Goal: Task Accomplishment & Management: Manage account settings

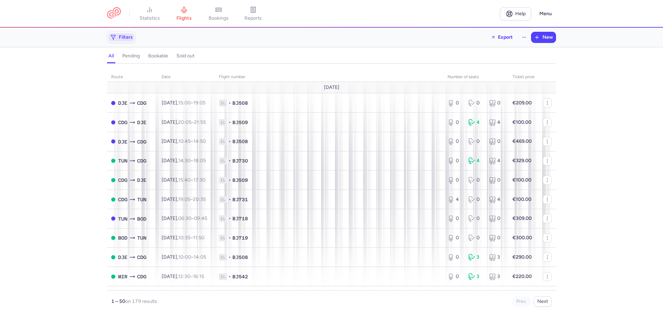
click at [128, 34] on span "Filters" at bounding box center [121, 37] width 26 height 8
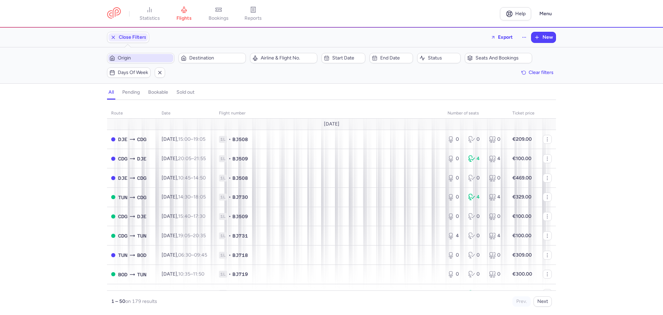
click at [144, 61] on span "Origin" at bounding box center [140, 58] width 65 height 8
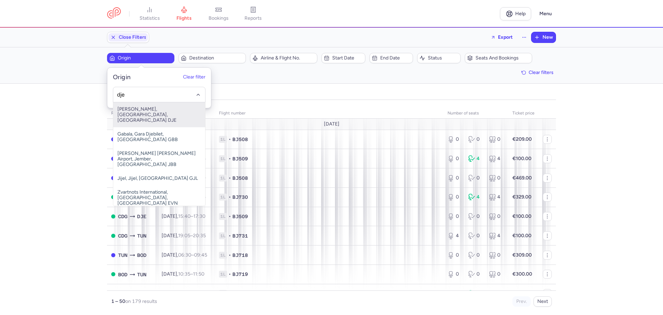
click at [134, 109] on span "[PERSON_NAME], [GEOGRAPHIC_DATA], [GEOGRAPHIC_DATA] DJE" at bounding box center [159, 114] width 92 height 25
type input "dje"
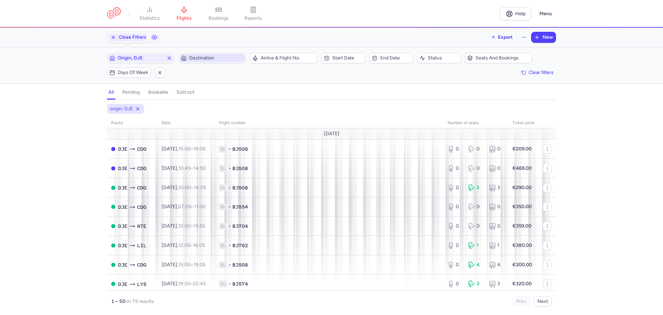
click at [221, 58] on span "Destination" at bounding box center [216, 58] width 54 height 6
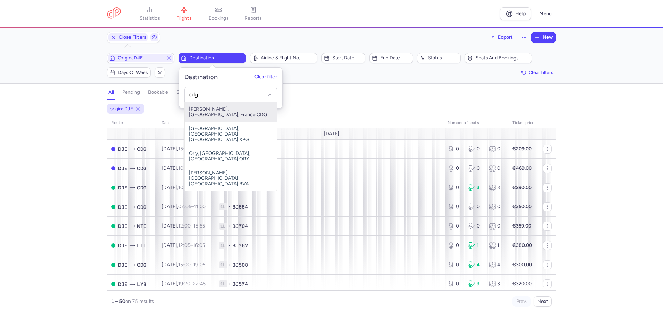
click at [218, 109] on span "[PERSON_NAME], [GEOGRAPHIC_DATA], France CDG" at bounding box center [231, 111] width 92 height 19
type input "cdg"
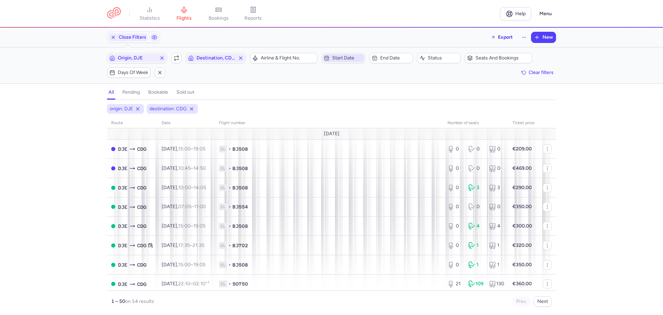
click at [348, 61] on span "Start date" at bounding box center [347, 58] width 30 height 6
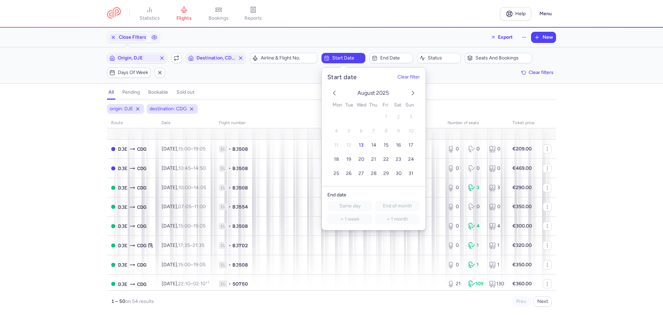
click at [347, 160] on span "19" at bounding box center [348, 159] width 5 height 6
click at [392, 59] on span "End date" at bounding box center [395, 58] width 30 height 6
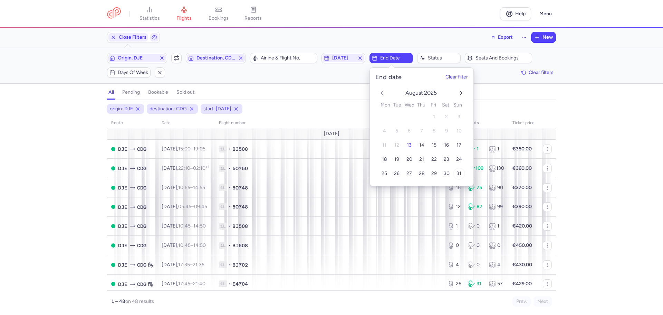
click at [457, 173] on span "31" at bounding box center [459, 174] width 5 height 6
click at [568, 93] on section "all pending bookable sold out 4" at bounding box center [331, 92] width 663 height 15
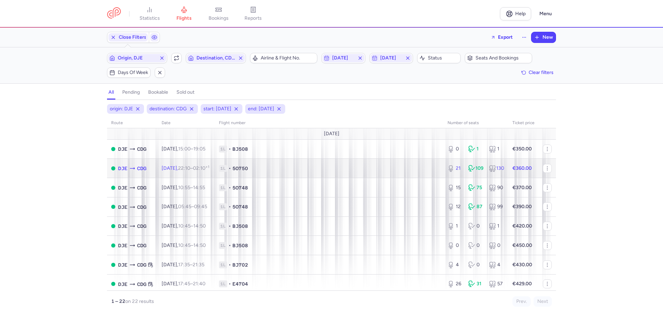
click at [289, 166] on span "1L • 5O750" at bounding box center [329, 168] width 220 height 7
select select "hours"
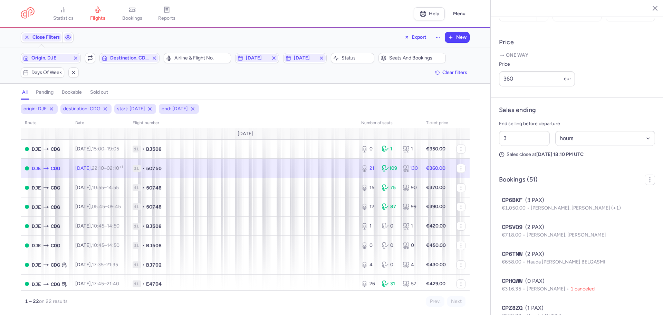
scroll to position [278, 0]
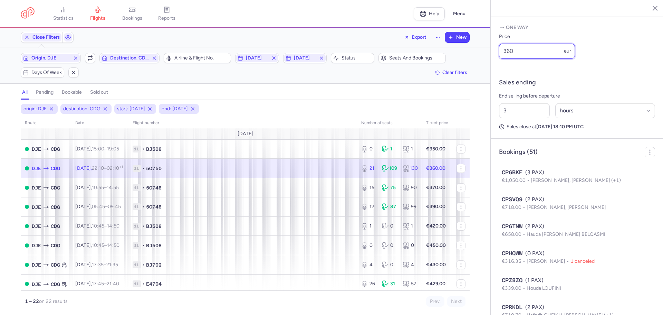
click at [509, 59] on input "360" at bounding box center [537, 51] width 76 height 15
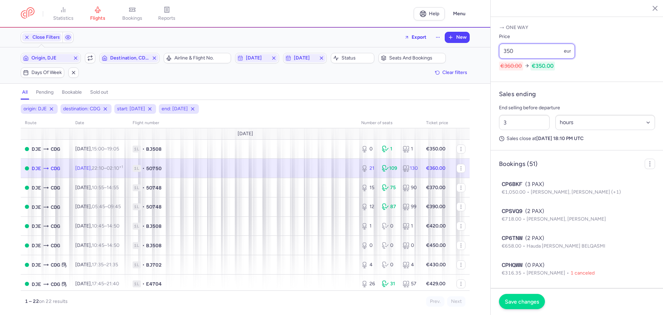
type input "350"
click at [523, 301] on span "Save changes" at bounding box center [522, 301] width 34 height 6
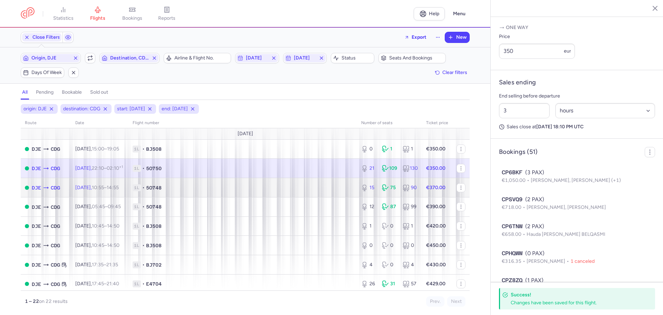
click at [333, 190] on span "1L • 5O748" at bounding box center [243, 187] width 220 height 7
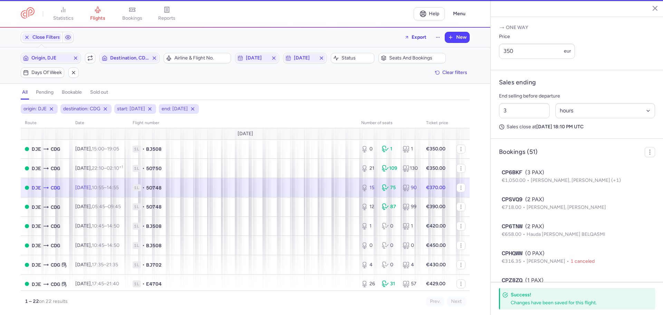
type input "15"
type input "5"
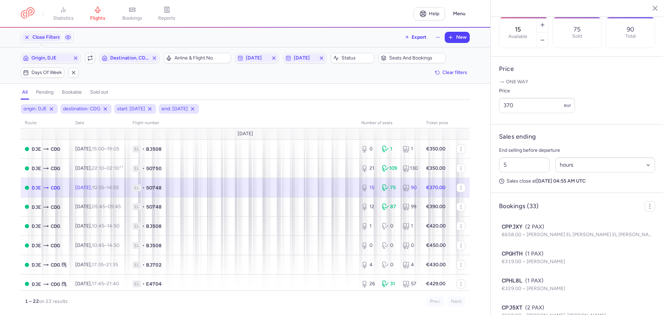
scroll to position [222, 0]
click at [545, 39] on icon "button" at bounding box center [543, 42] width 6 height 6
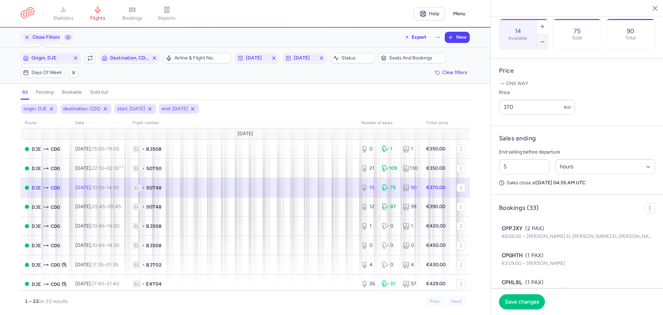
click at [545, 39] on icon "button" at bounding box center [543, 42] width 6 height 6
click at [521, 304] on span "Save changes" at bounding box center [522, 301] width 34 height 6
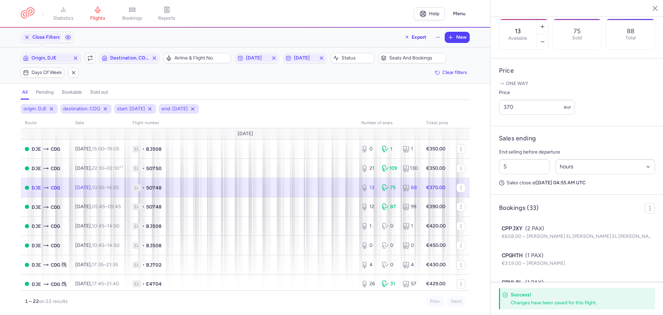
click at [648, 45] on section "13 Available 75 Sold 88 Total" at bounding box center [577, 34] width 156 height 31
click at [368, 188] on div "13" at bounding box center [368, 187] width 15 height 7
click at [591, 115] on div "Price 370 eur" at bounding box center [577, 101] width 156 height 26
click at [545, 24] on icon "button" at bounding box center [543, 27] width 6 height 6
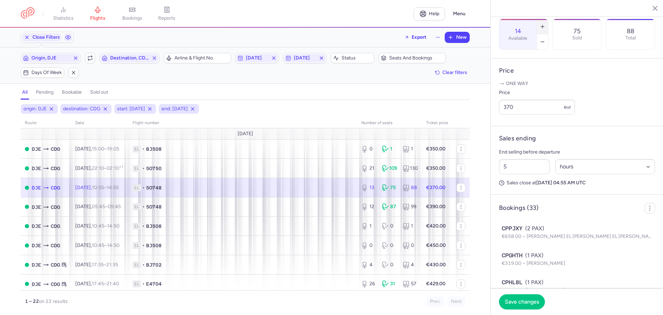
click at [545, 24] on icon "button" at bounding box center [543, 27] width 6 height 6
click at [522, 302] on span "Save changes" at bounding box center [522, 301] width 34 height 6
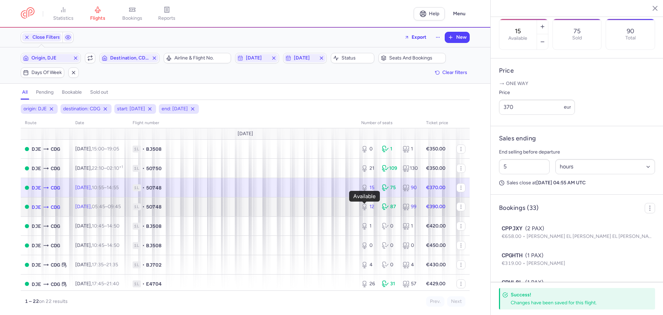
click at [361, 205] on icon at bounding box center [364, 206] width 7 height 7
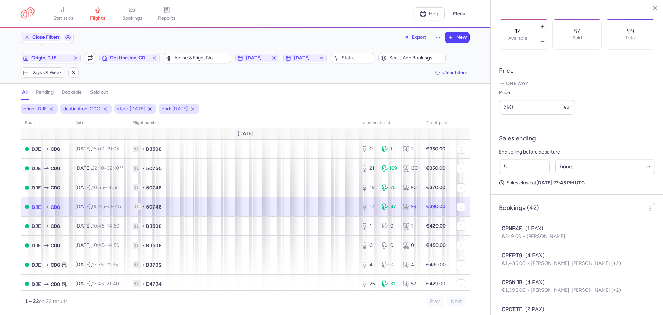
click at [625, 114] on div "Price 390 eur" at bounding box center [577, 101] width 156 height 26
click at [545, 24] on icon "button" at bounding box center [543, 27] width 6 height 6
click at [531, 298] on span "Save changes" at bounding box center [522, 301] width 34 height 6
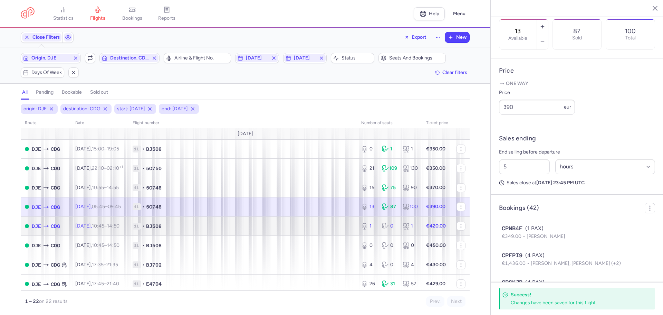
click at [342, 223] on span "1L • BJ508" at bounding box center [243, 225] width 220 height 7
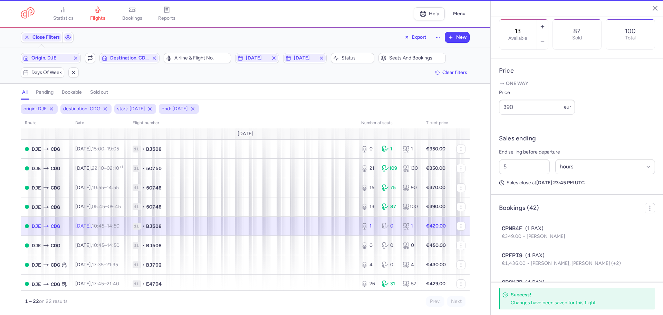
type input "1"
type input "3"
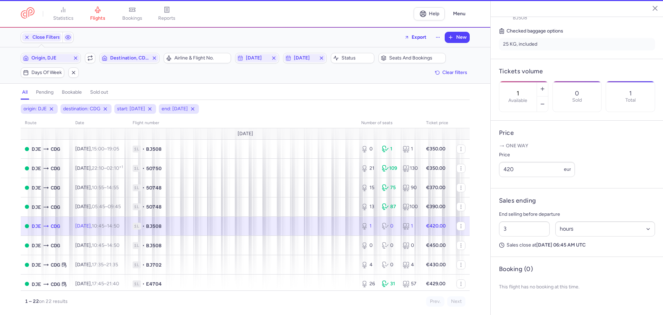
scroll to position [161, 0]
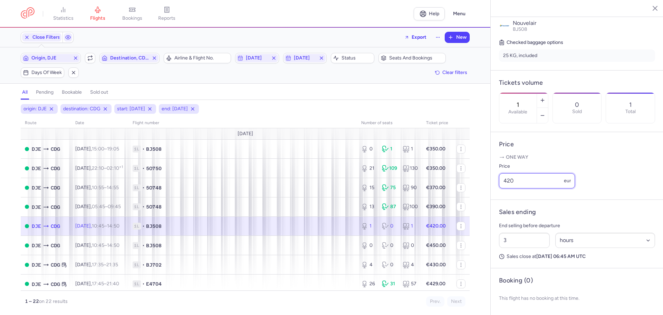
drag, startPoint x: 518, startPoint y: 179, endPoint x: 501, endPoint y: 182, distance: 16.5
click at [501, 182] on input "420" at bounding box center [537, 180] width 76 height 15
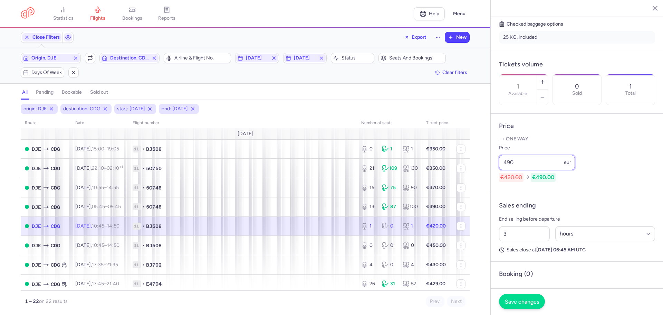
type input "490"
click at [515, 298] on span "Save changes" at bounding box center [522, 301] width 34 height 6
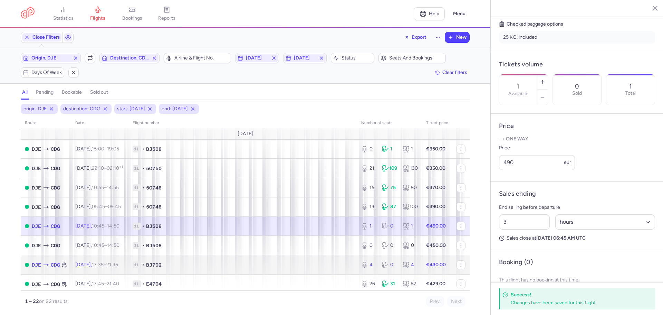
click at [352, 268] on td "1L • BJ702" at bounding box center [242, 264] width 229 height 19
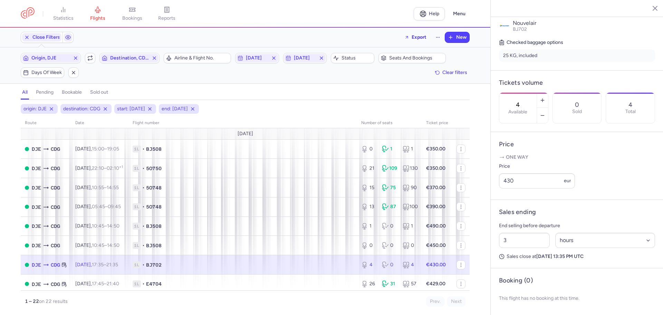
click at [339, 298] on div "Prev. Next" at bounding box center [355, 301] width 220 height 10
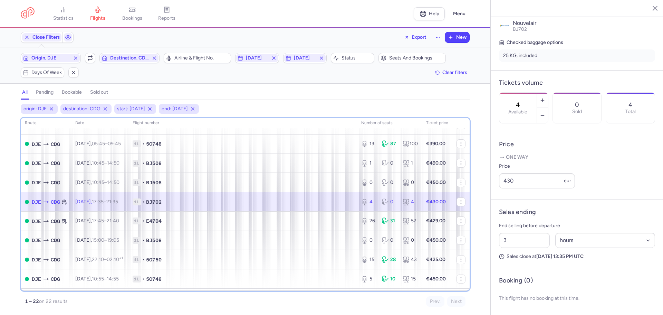
scroll to position [69, 0]
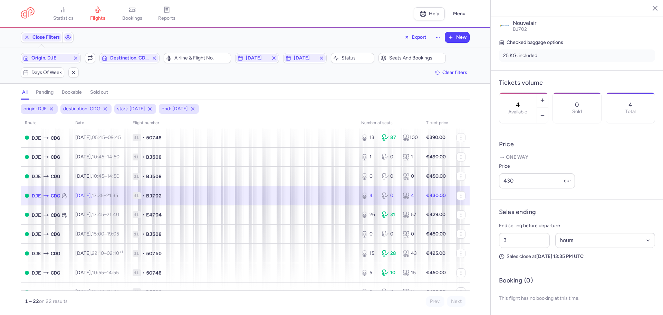
click at [339, 297] on div "Prev. Next" at bounding box center [355, 301] width 220 height 10
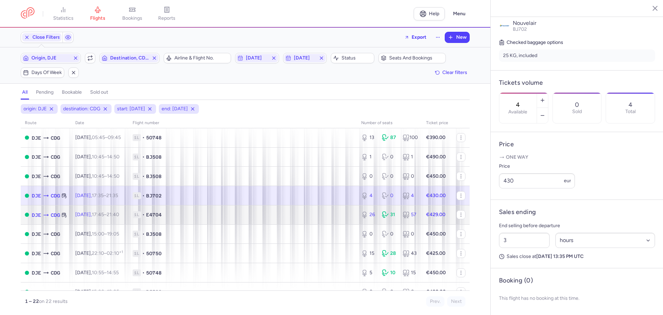
click at [342, 215] on span "1L • E4704" at bounding box center [243, 214] width 220 height 7
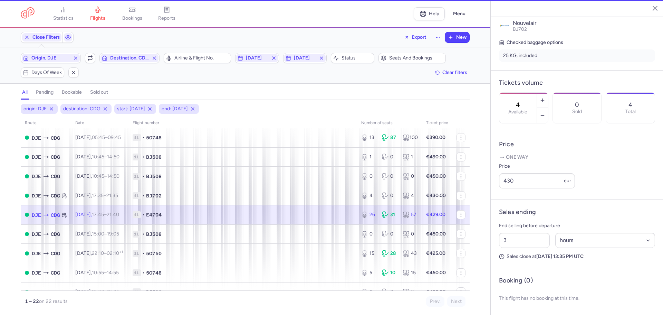
type input "26"
type input "5"
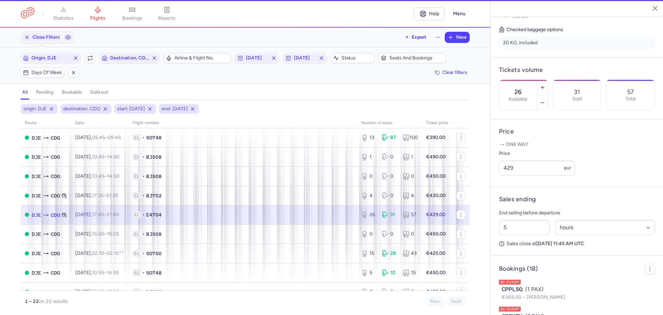
scroll to position [167, 0]
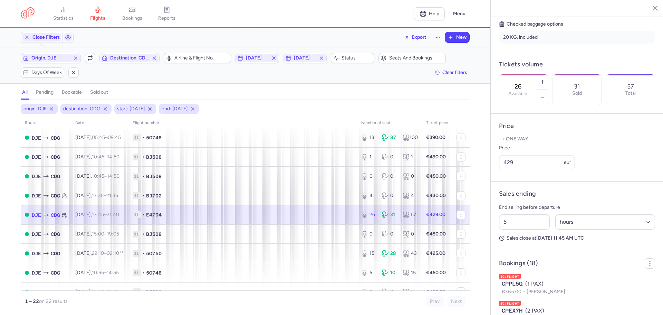
click at [365, 302] on div "Prev. Next" at bounding box center [355, 301] width 220 height 10
click at [400, 309] on div "origin: DJE destination: CDG start: [DATE] end: [DATE] route date Flight number…" at bounding box center [245, 209] width 490 height 211
click at [545, 94] on icon "button" at bounding box center [543, 97] width 6 height 6
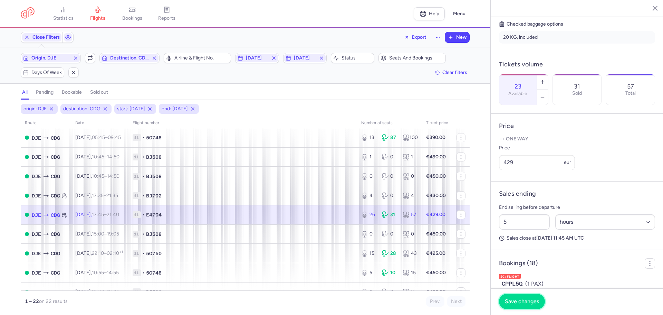
click at [522, 296] on button "Save changes" at bounding box center [522, 301] width 46 height 15
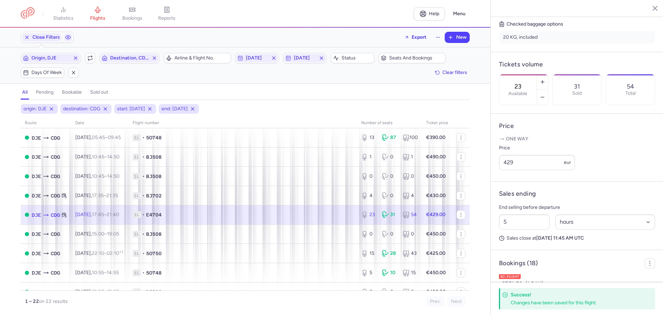
click at [358, 294] on div "1 – 22 on 22 results Prev. Next" at bounding box center [245, 298] width 449 height 16
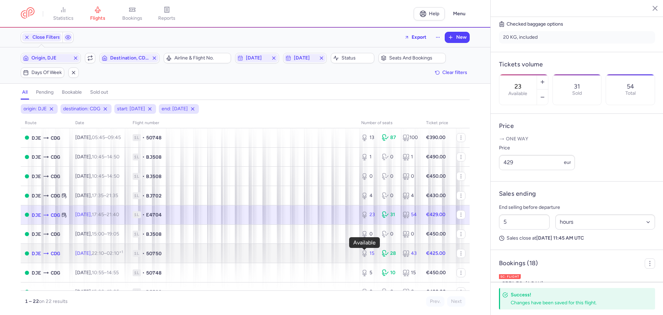
click at [361, 254] on icon at bounding box center [364, 253] width 7 height 7
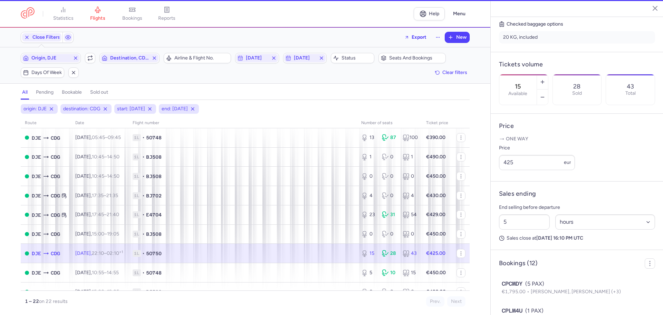
click at [361, 254] on icon at bounding box center [364, 253] width 7 height 7
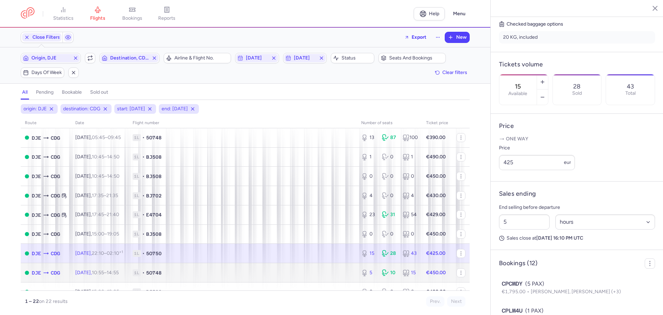
click at [349, 271] on td "1L • 5O748" at bounding box center [242, 272] width 229 height 19
type input "5"
type input "3"
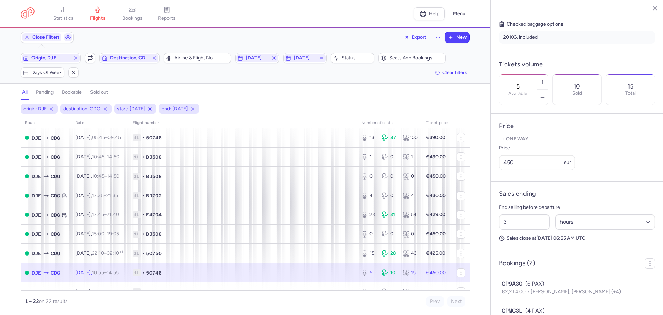
click at [339, 305] on div "Prev. Next" at bounding box center [355, 301] width 220 height 10
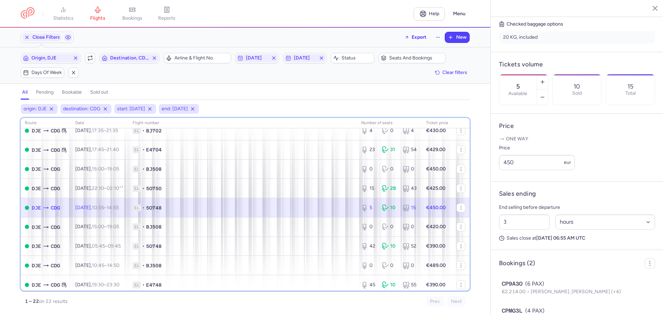
scroll to position [138, 0]
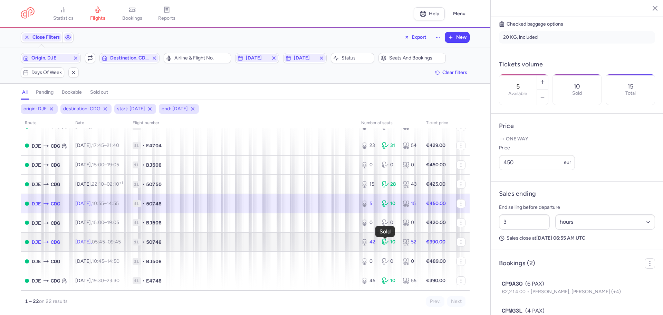
click at [382, 244] on icon at bounding box center [385, 241] width 7 height 7
type input "42"
type input "5"
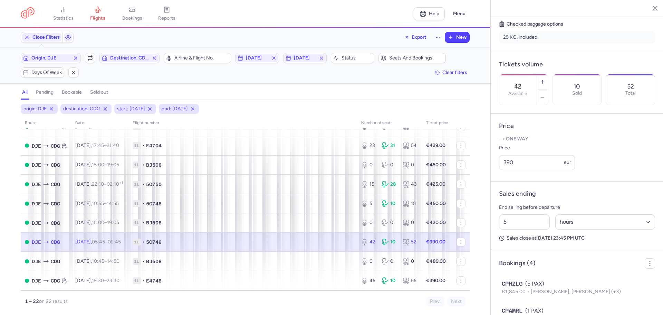
click at [349, 300] on div "Prev. Next" at bounding box center [355, 301] width 220 height 10
click at [548, 74] on button "button" at bounding box center [542, 81] width 11 height 15
click at [510, 303] on span "Save changes" at bounding box center [522, 301] width 34 height 6
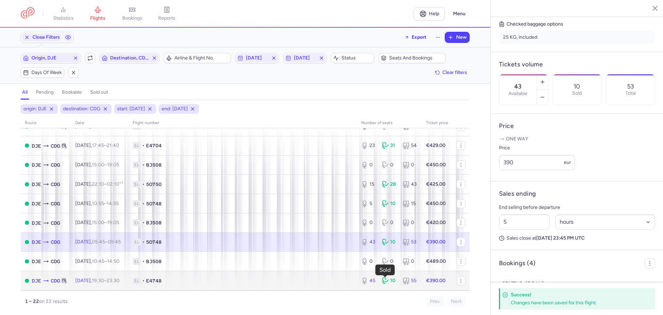
click at [382, 280] on icon at bounding box center [385, 280] width 7 height 7
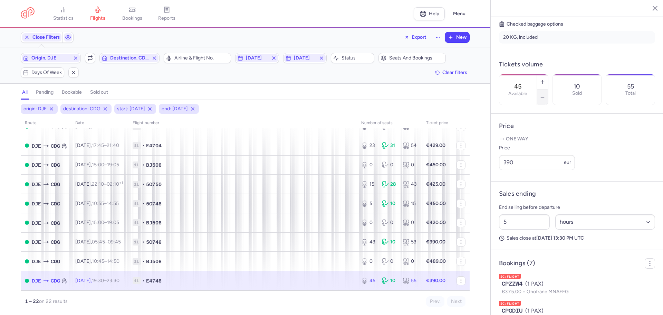
click at [548, 89] on button "button" at bounding box center [542, 96] width 11 height 15
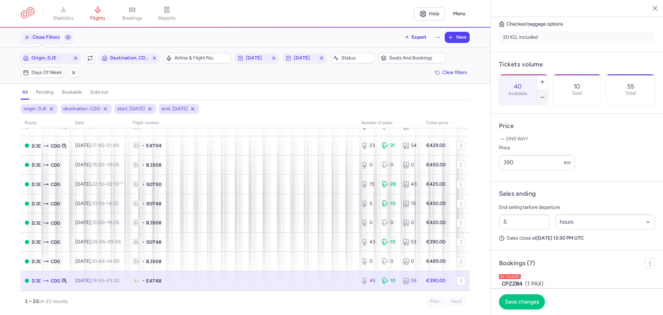
click at [548, 89] on button "button" at bounding box center [542, 96] width 11 height 15
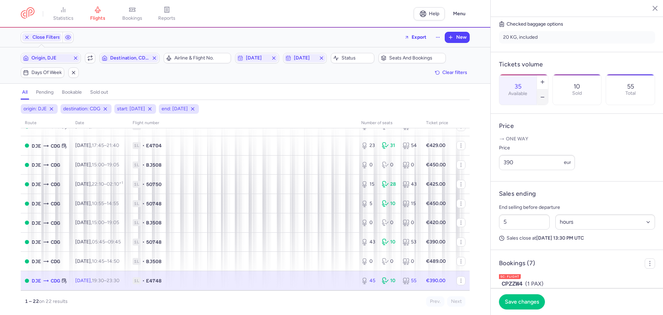
click at [548, 89] on button "button" at bounding box center [542, 96] width 11 height 15
click at [530, 300] on span "Save changes" at bounding box center [522, 301] width 34 height 6
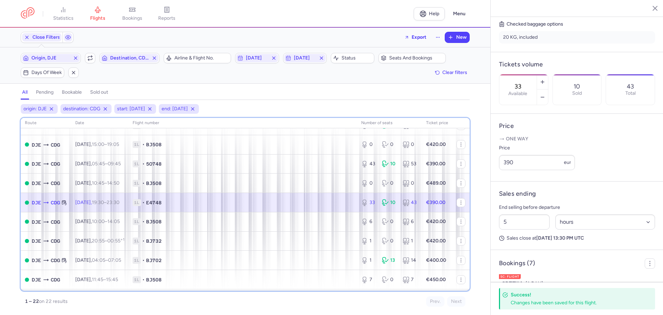
scroll to position [221, 0]
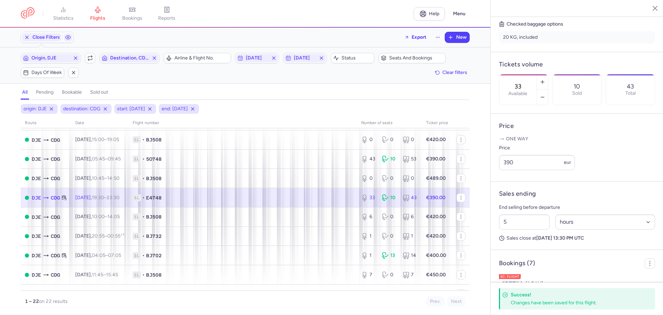
click at [602, 170] on div "Price 390 eur" at bounding box center [577, 157] width 156 height 26
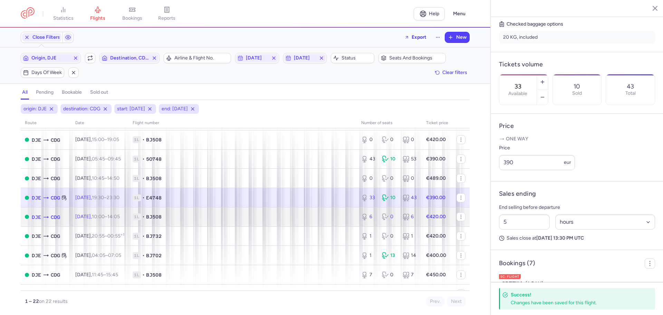
click at [415, 223] on td "6 0 6" at bounding box center [389, 216] width 65 height 19
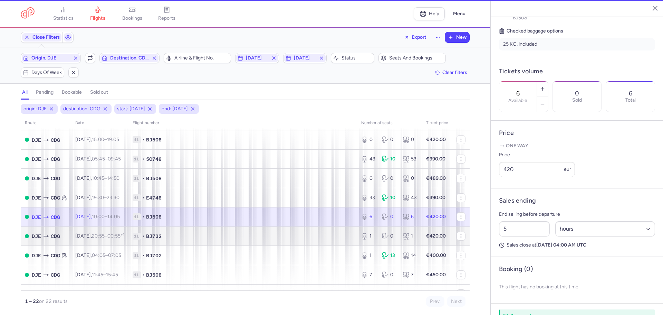
scroll to position [161, 0]
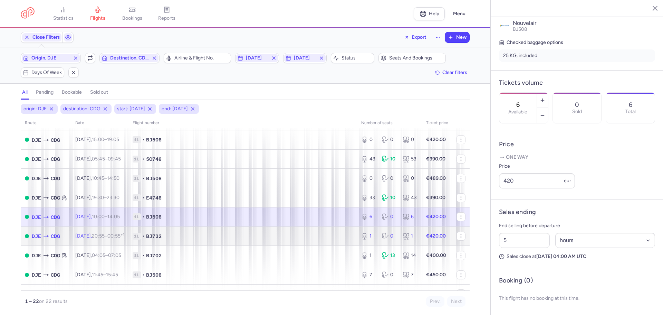
click at [401, 240] on div "1 0 1" at bounding box center [389, 236] width 62 height 12
type input "1"
type input "3"
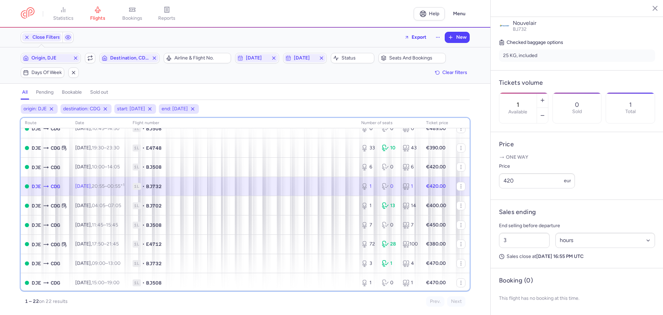
scroll to position [272, 0]
click at [292, 290] on div "route date Flight number number of seats Ticket price [DATE] DJE CDG [DATE] 15:…" at bounding box center [245, 204] width 449 height 173
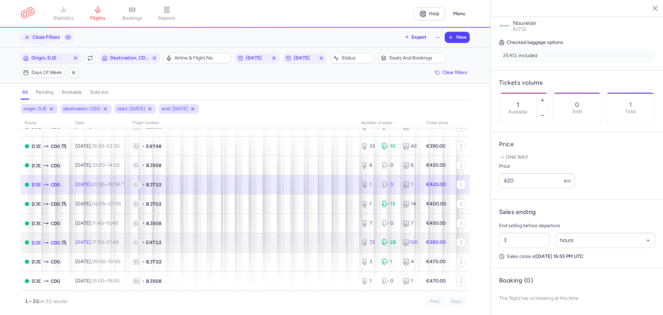
click at [334, 238] on td "1L • E4712" at bounding box center [242, 241] width 229 height 19
type input "72"
type input "5"
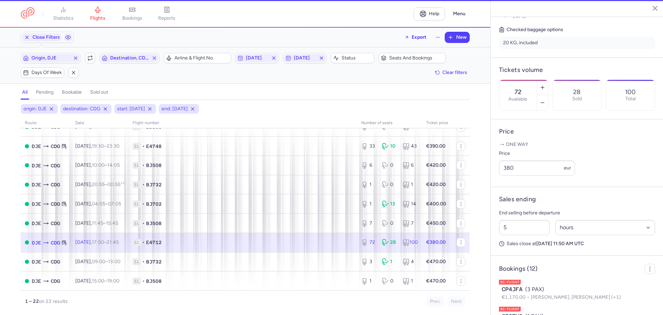
scroll to position [167, 0]
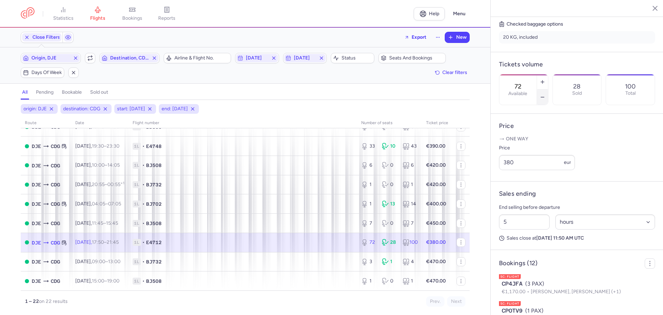
click at [545, 94] on icon "button" at bounding box center [543, 97] width 6 height 6
click at [518, 299] on span "Save changes" at bounding box center [522, 301] width 34 height 6
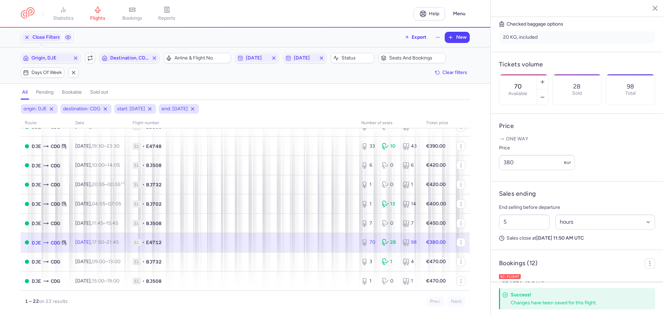
click at [278, 299] on div "Prev. Next" at bounding box center [355, 301] width 220 height 10
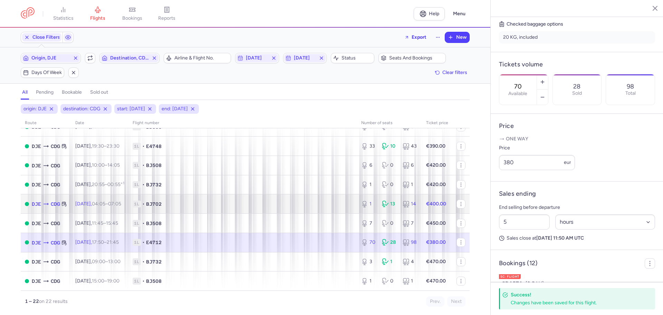
click at [288, 207] on span "1L • BJ702" at bounding box center [243, 203] width 220 height 7
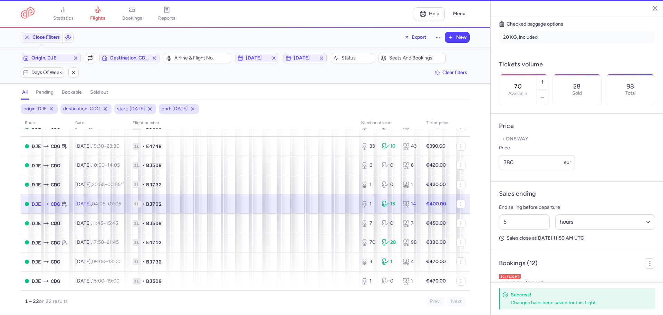
type input "1"
type input "3"
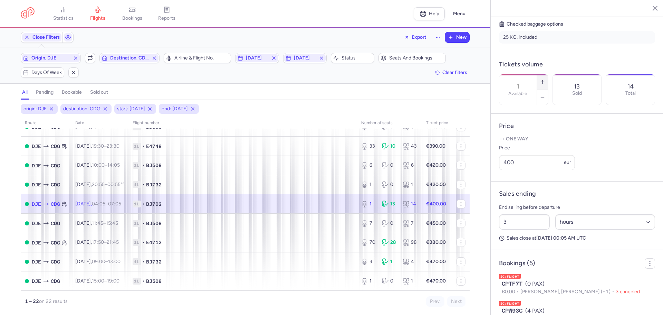
click at [545, 79] on icon "button" at bounding box center [543, 82] width 6 height 6
click at [524, 300] on span "Save changes" at bounding box center [522, 301] width 34 height 6
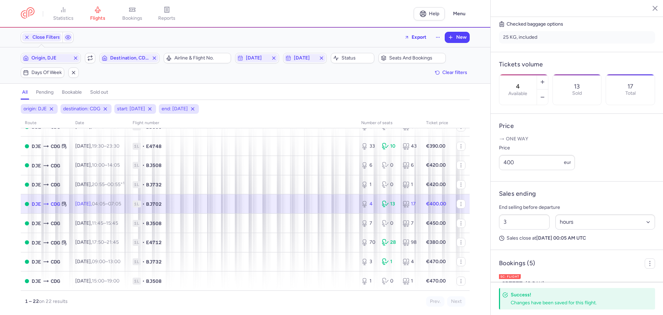
click at [314, 296] on div "Prev. Next" at bounding box center [355, 301] width 220 height 10
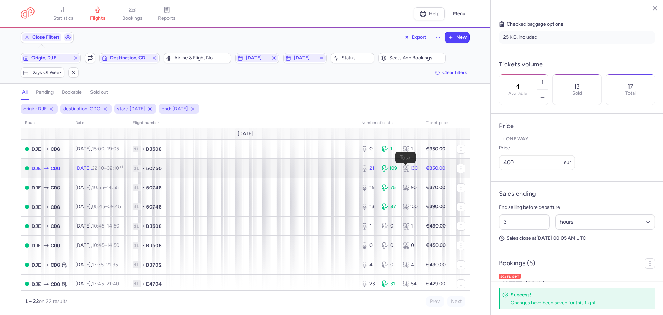
click at [407, 171] on icon at bounding box center [407, 170] width 1 height 2
type input "21"
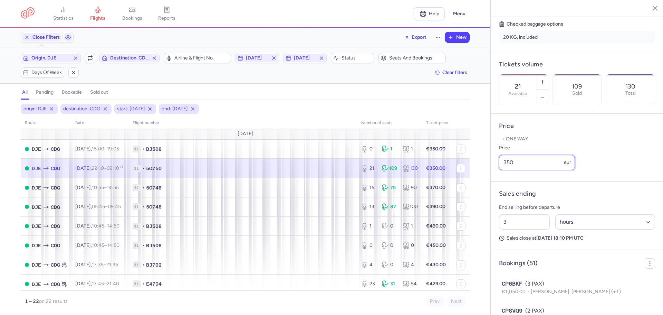
drag, startPoint x: 514, startPoint y: 180, endPoint x: 508, endPoint y: 181, distance: 6.4
click at [508, 170] on input "350" at bounding box center [537, 162] width 76 height 15
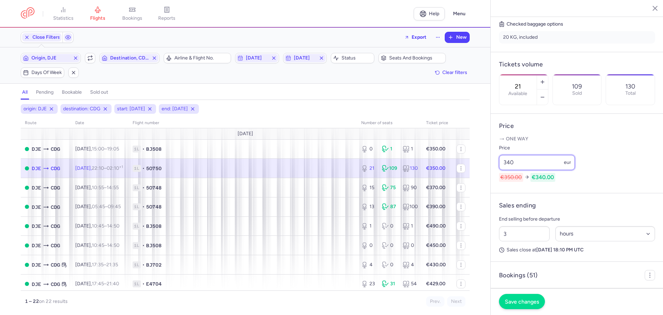
type input "340"
click at [531, 300] on span "Save changes" at bounding box center [522, 301] width 34 height 6
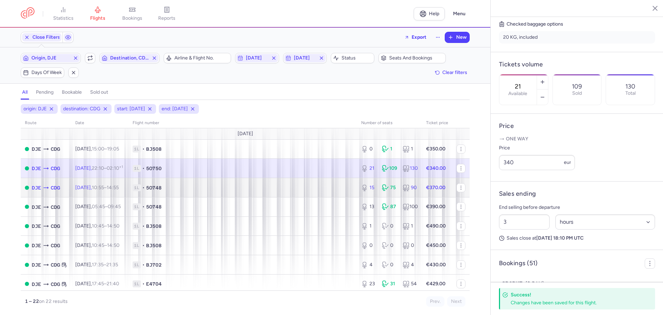
click at [426, 186] on strong "€370.00" at bounding box center [435, 187] width 19 height 6
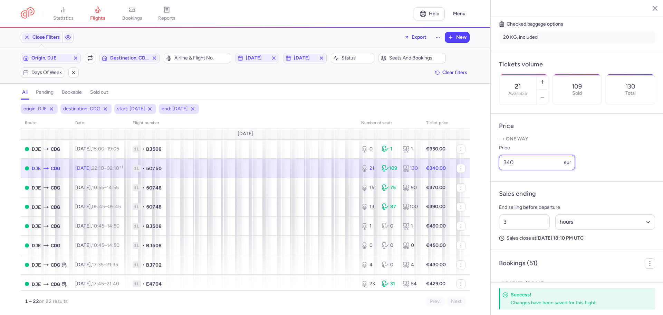
click at [510, 170] on input "340" at bounding box center [537, 162] width 76 height 15
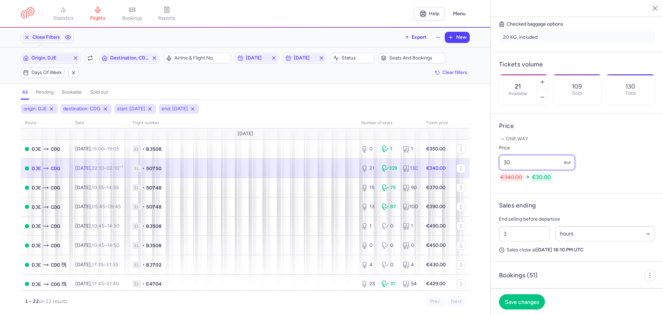
type input "340"
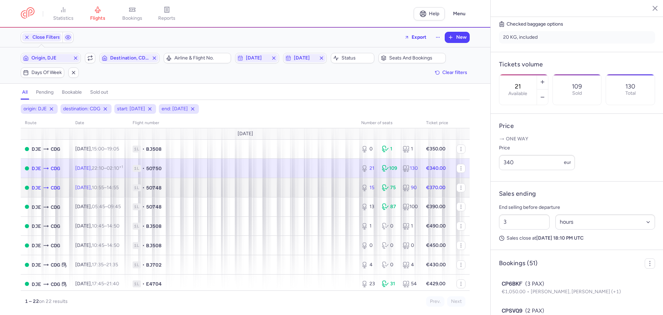
click at [430, 186] on strong "€370.00" at bounding box center [435, 187] width 19 height 6
click at [409, 189] on div "90" at bounding box center [410, 187] width 15 height 7
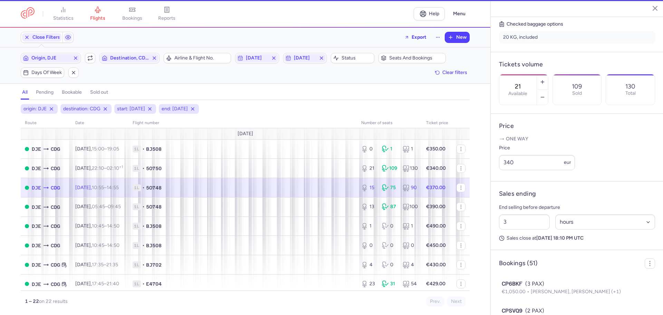
type input "15"
type input "5"
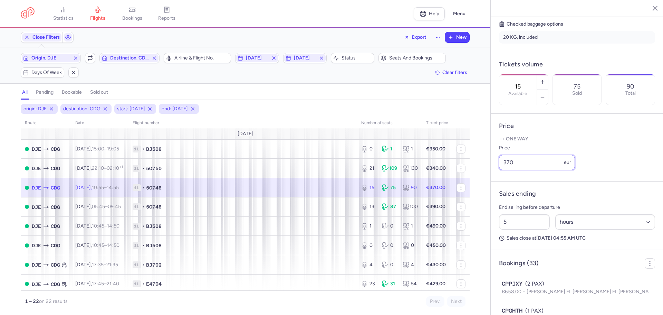
click at [508, 170] on input "370" at bounding box center [537, 162] width 76 height 15
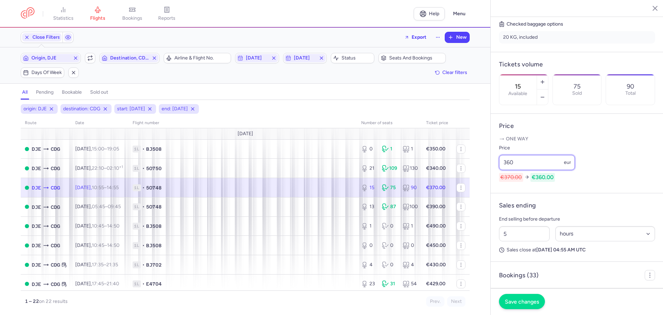
type input "360"
click at [516, 301] on span "Save changes" at bounding box center [522, 301] width 34 height 6
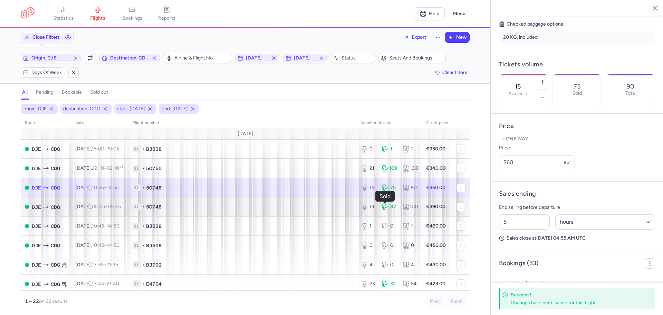
click at [382, 207] on icon at bounding box center [385, 206] width 7 height 7
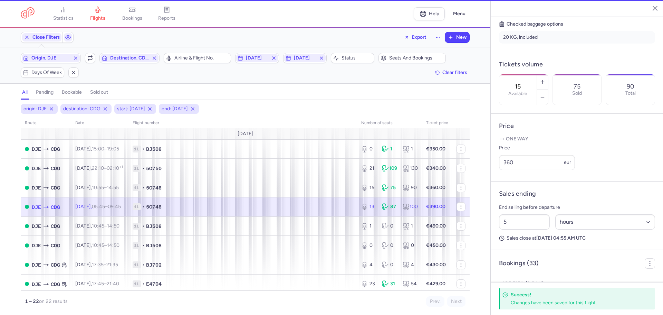
type input "13"
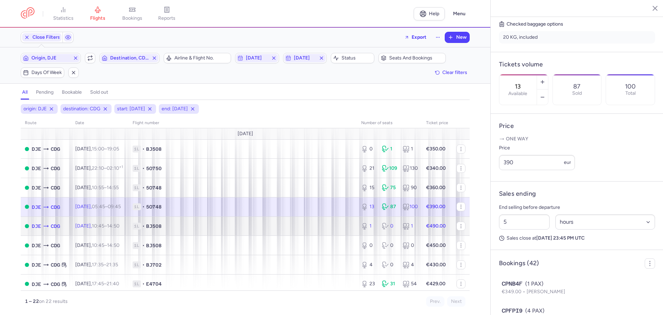
click at [426, 227] on strong "€490.00" at bounding box center [436, 226] width 20 height 6
